Goal: Task Accomplishment & Management: Manage account settings

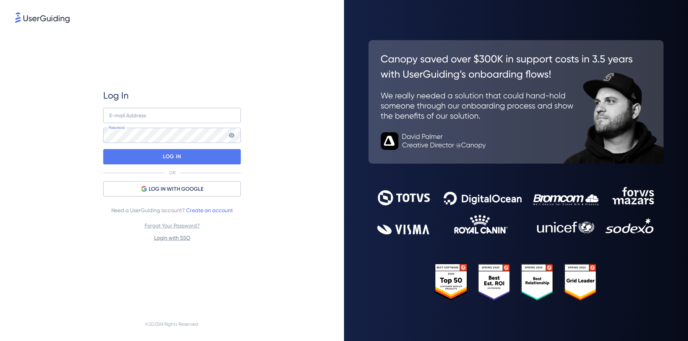
click at [175, 238] on link "Login with SSO" at bounding box center [172, 238] width 36 height 6
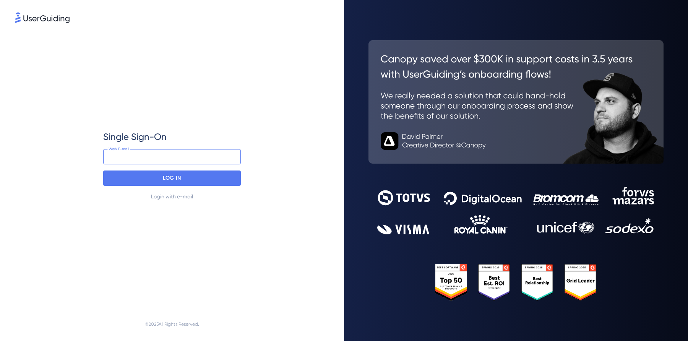
click at [159, 152] on input "email" at bounding box center [172, 156] width 138 height 15
type input "[EMAIL_ADDRESS][DOMAIN_NAME]"
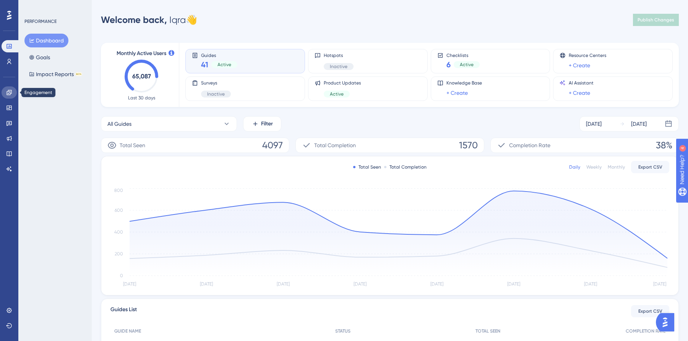
click at [13, 92] on link at bounding box center [9, 92] width 15 height 12
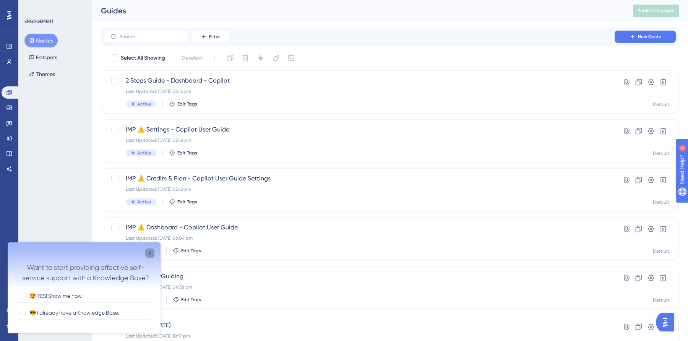
click at [150, 254] on icon "Close survey" at bounding box center [150, 253] width 6 height 6
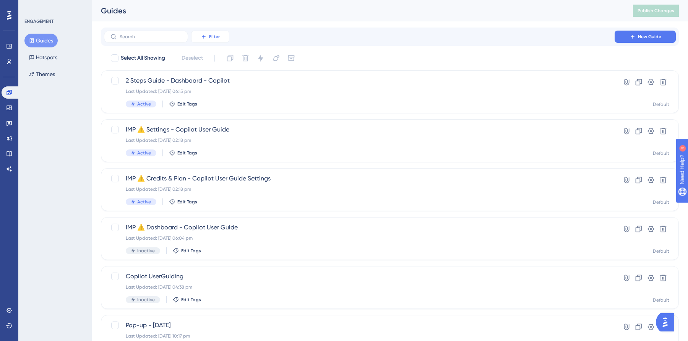
click at [207, 35] on button "Filter" at bounding box center [210, 37] width 38 height 12
click at [221, 61] on div "Tags Tags" at bounding box center [217, 58] width 31 height 15
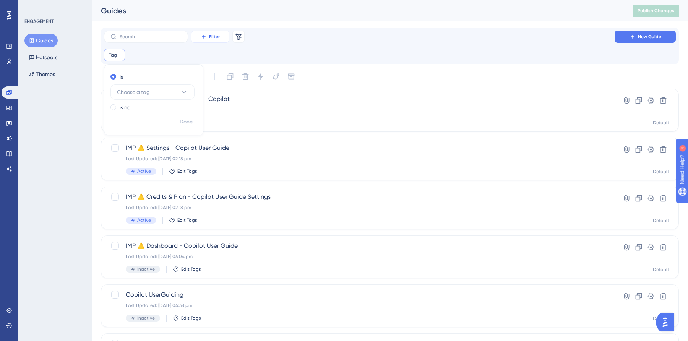
click at [221, 34] on button "Filter" at bounding box center [210, 37] width 38 height 12
click at [219, 104] on div "Status Status" at bounding box center [217, 104] width 31 height 15
click at [198, 90] on button "Choose a status" at bounding box center [192, 92] width 84 height 15
click at [177, 119] on div "Active Active" at bounding box center [192, 115] width 62 height 15
click at [223, 110] on span "Done" at bounding box center [225, 109] width 13 height 9
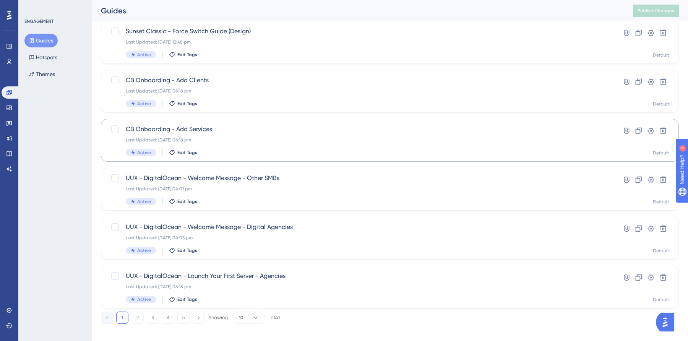
scroll to position [271, 0]
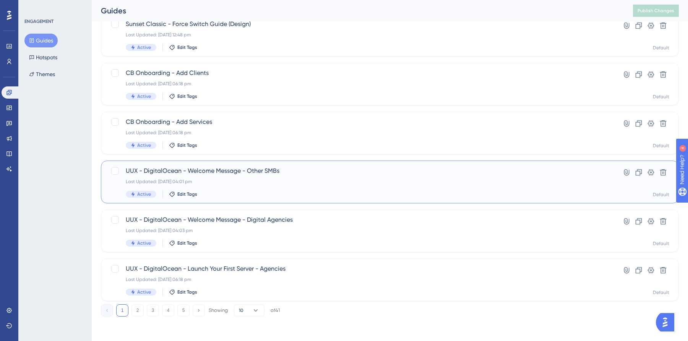
click at [239, 189] on div "UUX - DigitalOcean - Welcome Message - Other SMBs Last Updated: 10 Dec 2024 04:…" at bounding box center [359, 181] width 467 height 31
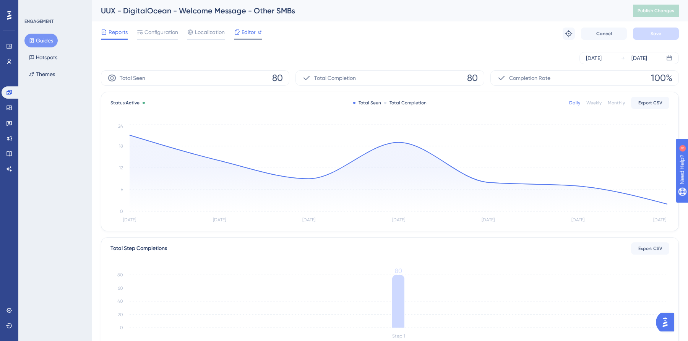
click at [253, 31] on span "Editor" at bounding box center [249, 32] width 14 height 9
click at [9, 93] on icon at bounding box center [9, 93] width 6 height 6
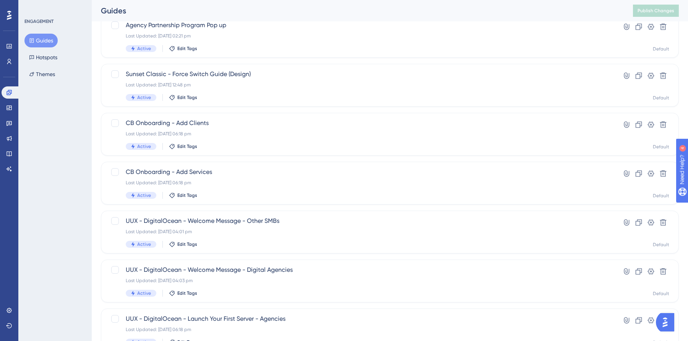
scroll to position [271, 0]
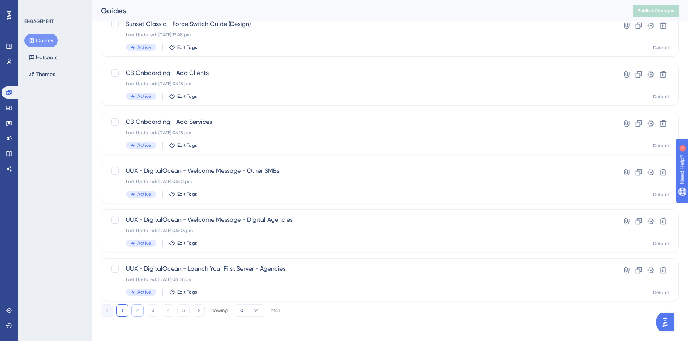
click at [136, 314] on button "2" at bounding box center [138, 310] width 12 height 12
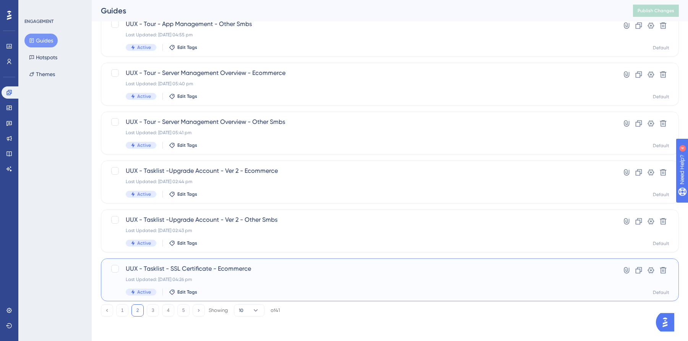
click at [237, 280] on div "Last Updated: 15 Oct 2024 04:26 pm" at bounding box center [359, 280] width 467 height 6
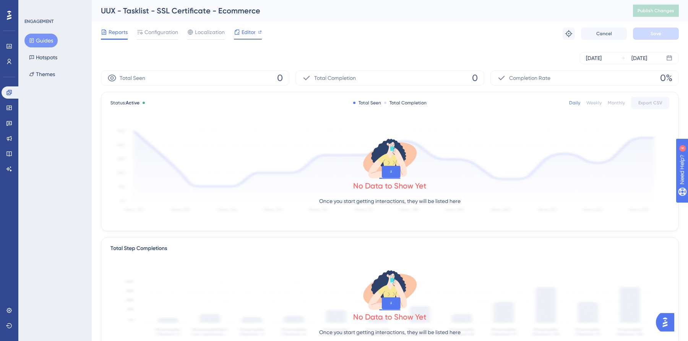
click at [248, 39] on div at bounding box center [248, 39] width 28 height 1
